Goal: Browse casually

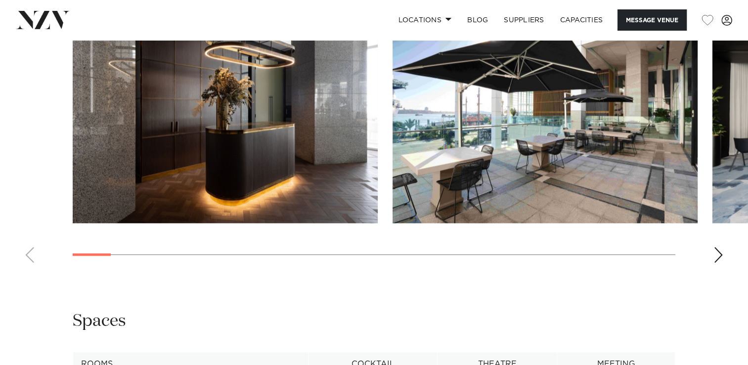
scroll to position [1285, 0]
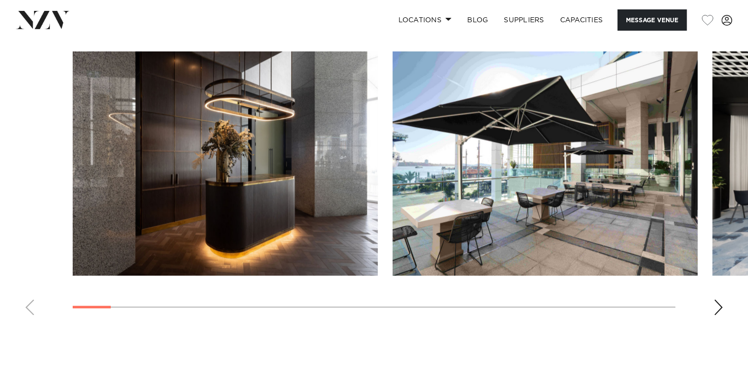
click at [717, 299] on div "Next slide" at bounding box center [718, 307] width 10 height 16
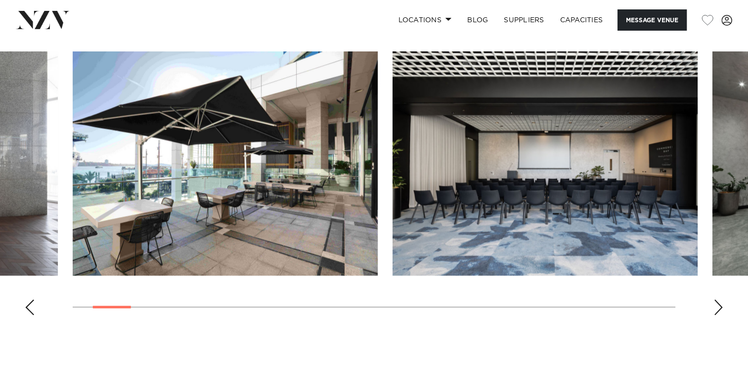
click at [717, 299] on div "Next slide" at bounding box center [718, 307] width 10 height 16
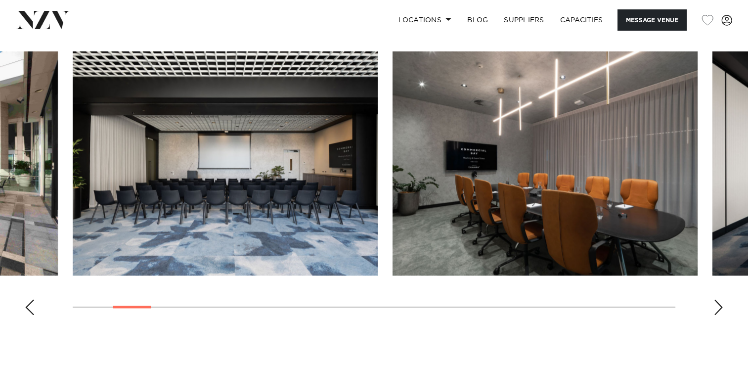
click at [718, 299] on div "Next slide" at bounding box center [718, 307] width 10 height 16
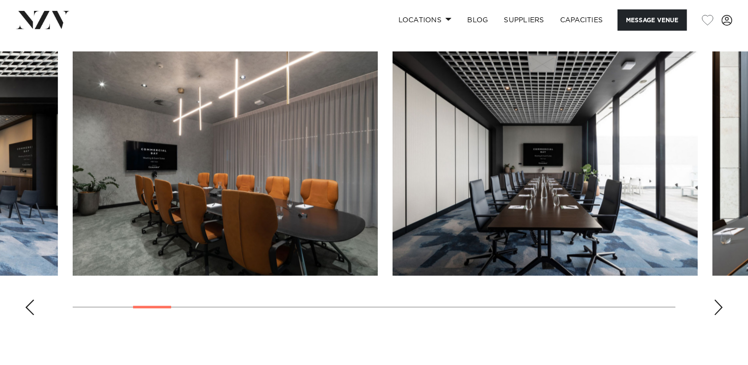
click at [718, 299] on div "Next slide" at bounding box center [718, 307] width 10 height 16
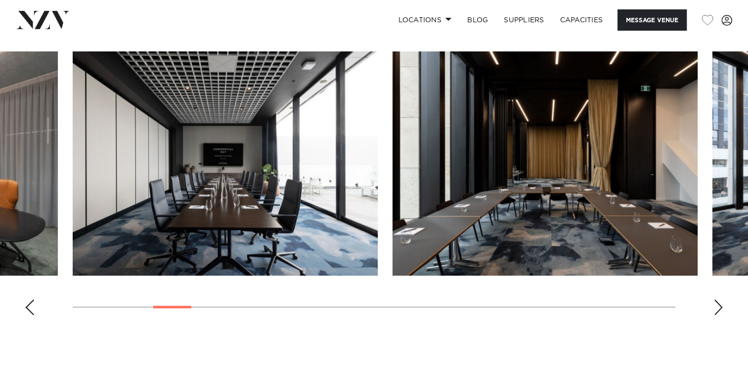
click at [718, 299] on div "Next slide" at bounding box center [718, 307] width 10 height 16
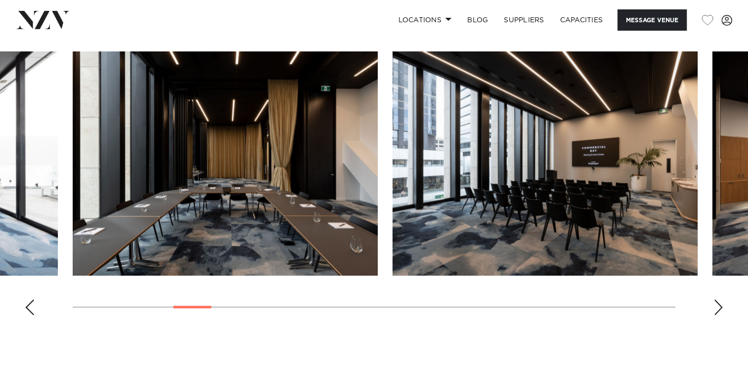
click at [718, 299] on div "Next slide" at bounding box center [718, 307] width 10 height 16
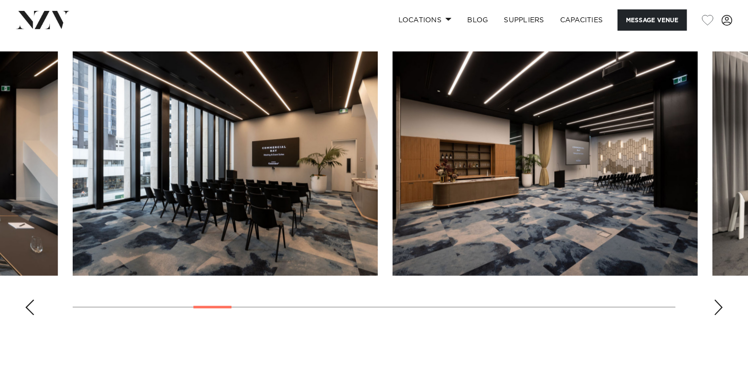
click at [718, 299] on div "Next slide" at bounding box center [718, 307] width 10 height 16
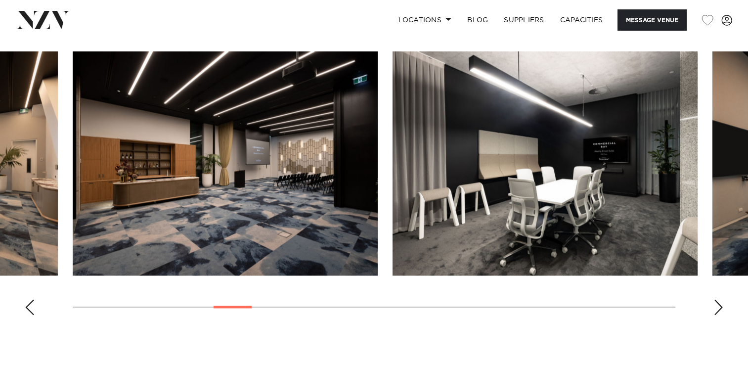
click at [718, 299] on div "Next slide" at bounding box center [718, 307] width 10 height 16
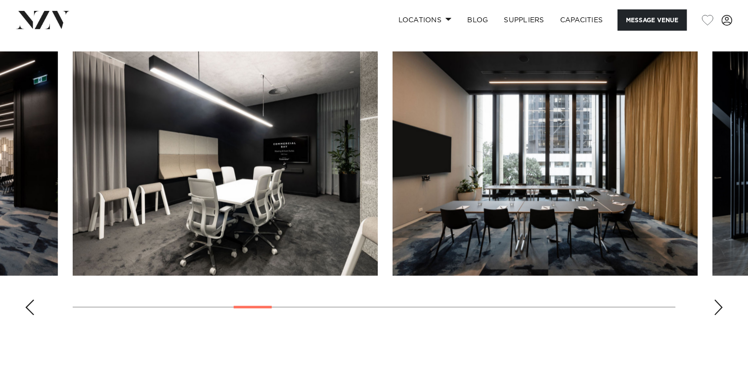
click at [718, 299] on div "Next slide" at bounding box center [718, 307] width 10 height 16
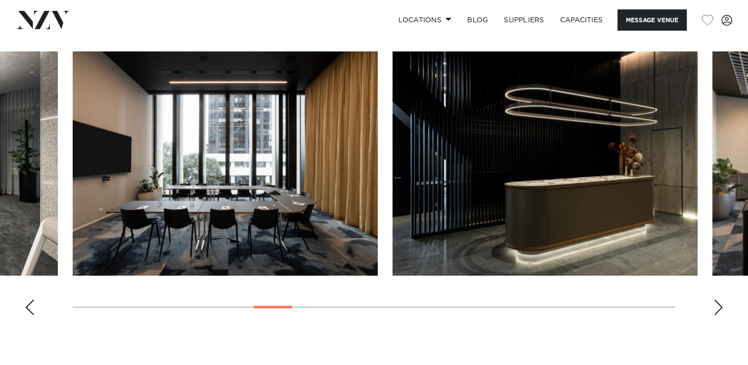
click at [718, 299] on div "Next slide" at bounding box center [718, 307] width 10 height 16
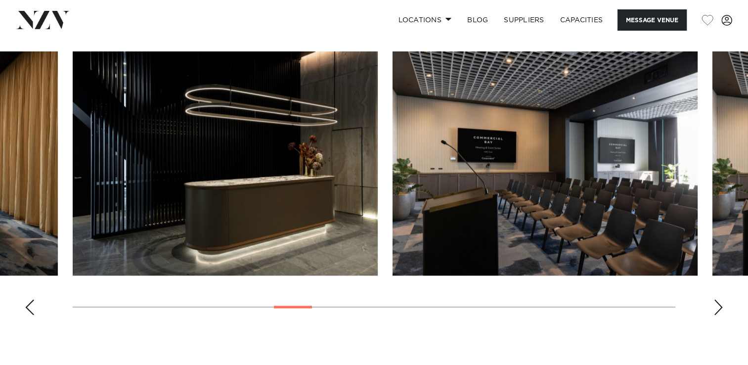
click at [719, 299] on div "Next slide" at bounding box center [718, 307] width 10 height 16
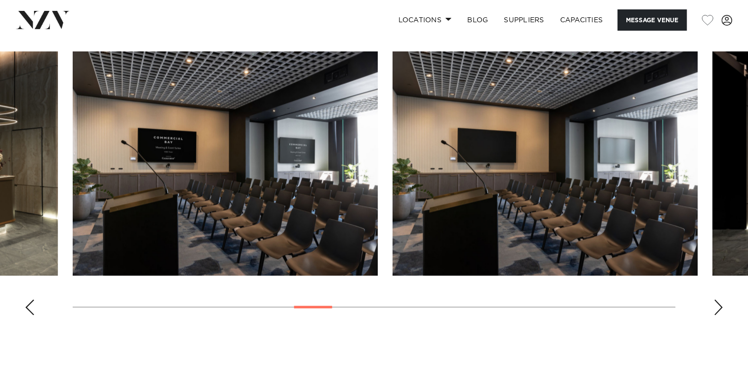
click at [719, 299] on div "Next slide" at bounding box center [718, 307] width 10 height 16
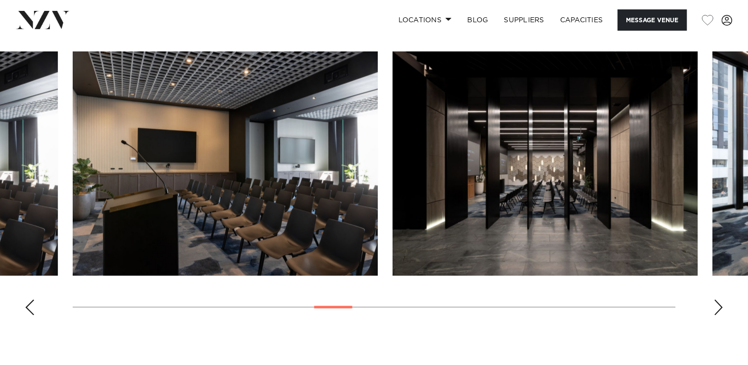
click at [719, 299] on div "Next slide" at bounding box center [718, 307] width 10 height 16
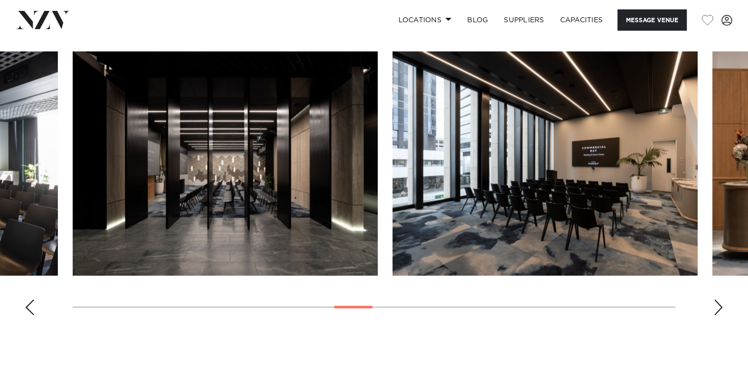
click at [719, 299] on div "Next slide" at bounding box center [718, 307] width 10 height 16
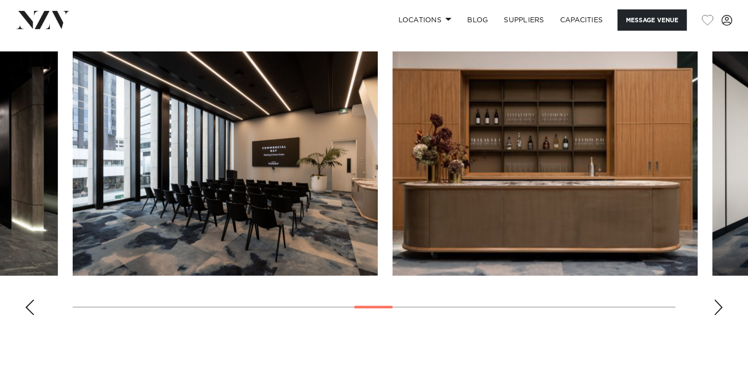
click at [719, 299] on div "Next slide" at bounding box center [718, 307] width 10 height 16
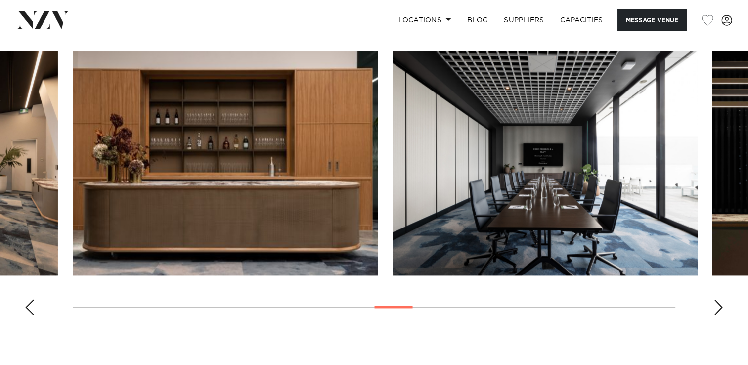
click at [719, 299] on div "Next slide" at bounding box center [718, 307] width 10 height 16
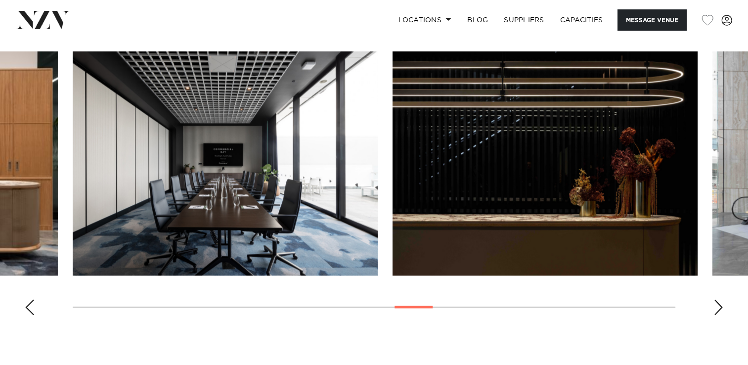
click at [719, 299] on div "Next slide" at bounding box center [718, 307] width 10 height 16
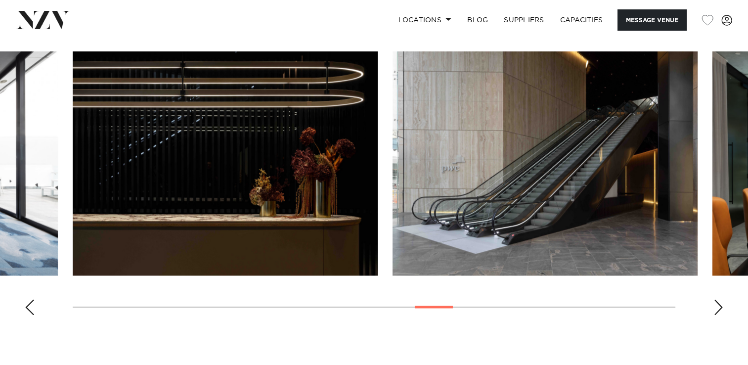
click at [719, 299] on div "Next slide" at bounding box center [718, 307] width 10 height 16
